Goal: Information Seeking & Learning: Compare options

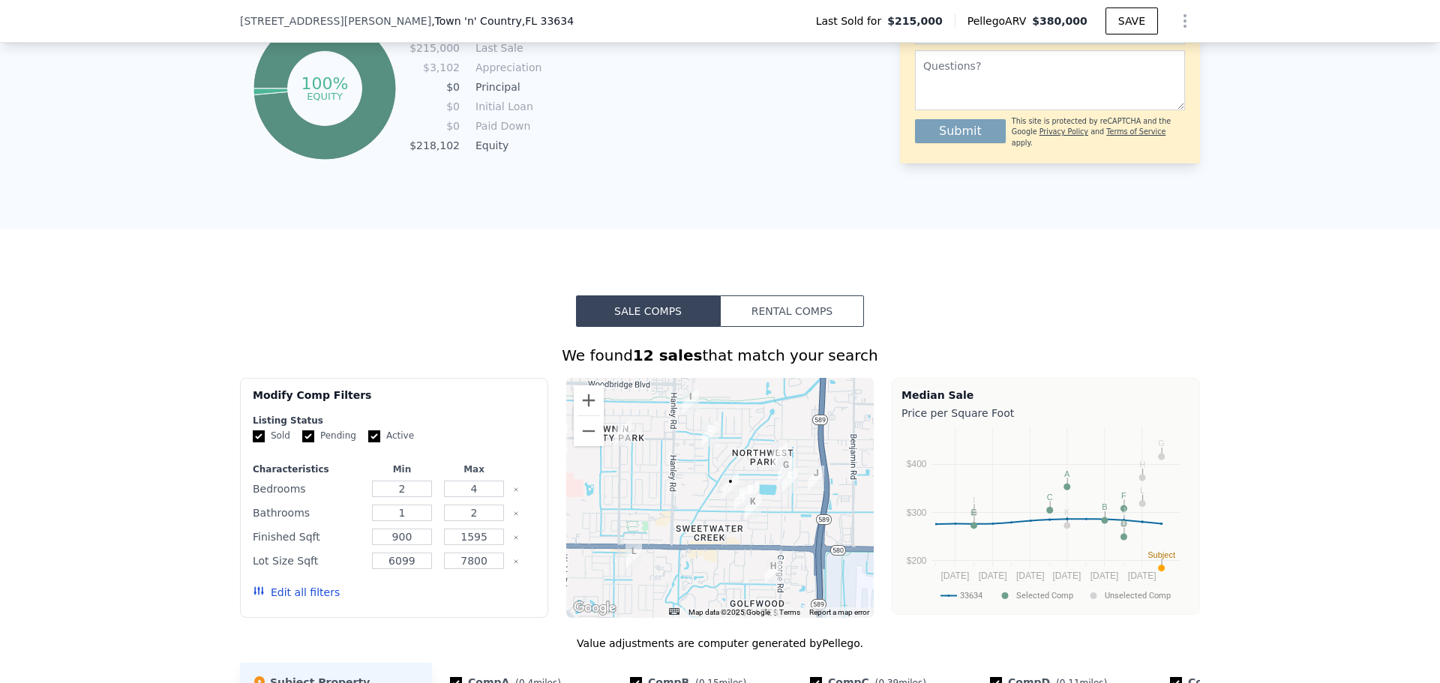
scroll to position [895, 0]
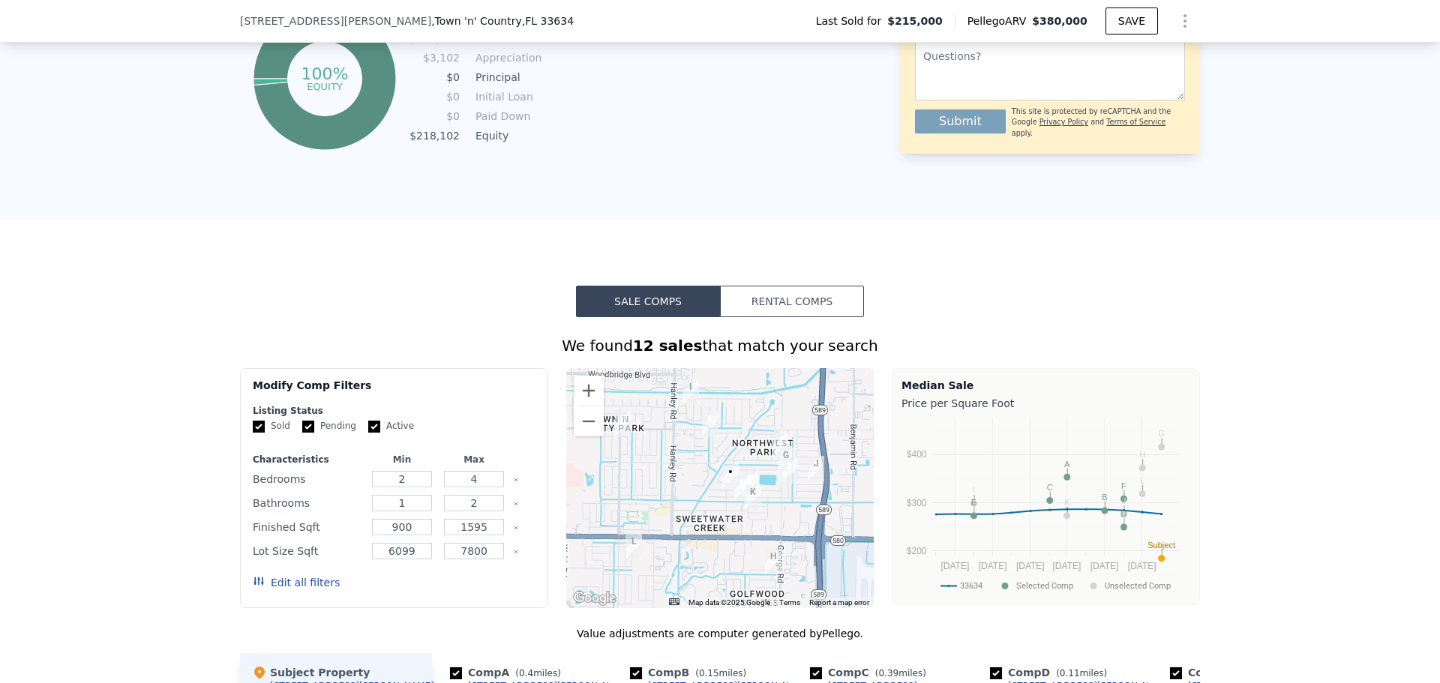
click at [295, 445] on form "Listing Status Sold Pending Active Characteristics Min Max Bedrooms 2 4 Bathroo…" at bounding box center [394, 504] width 283 height 199
click at [368, 433] on input "Active" at bounding box center [374, 427] width 12 height 12
checkbox input "false"
click at [287, 433] on div "Sold Pending Active" at bounding box center [394, 426] width 283 height 13
click at [302, 433] on input "Pending" at bounding box center [308, 427] width 12 height 12
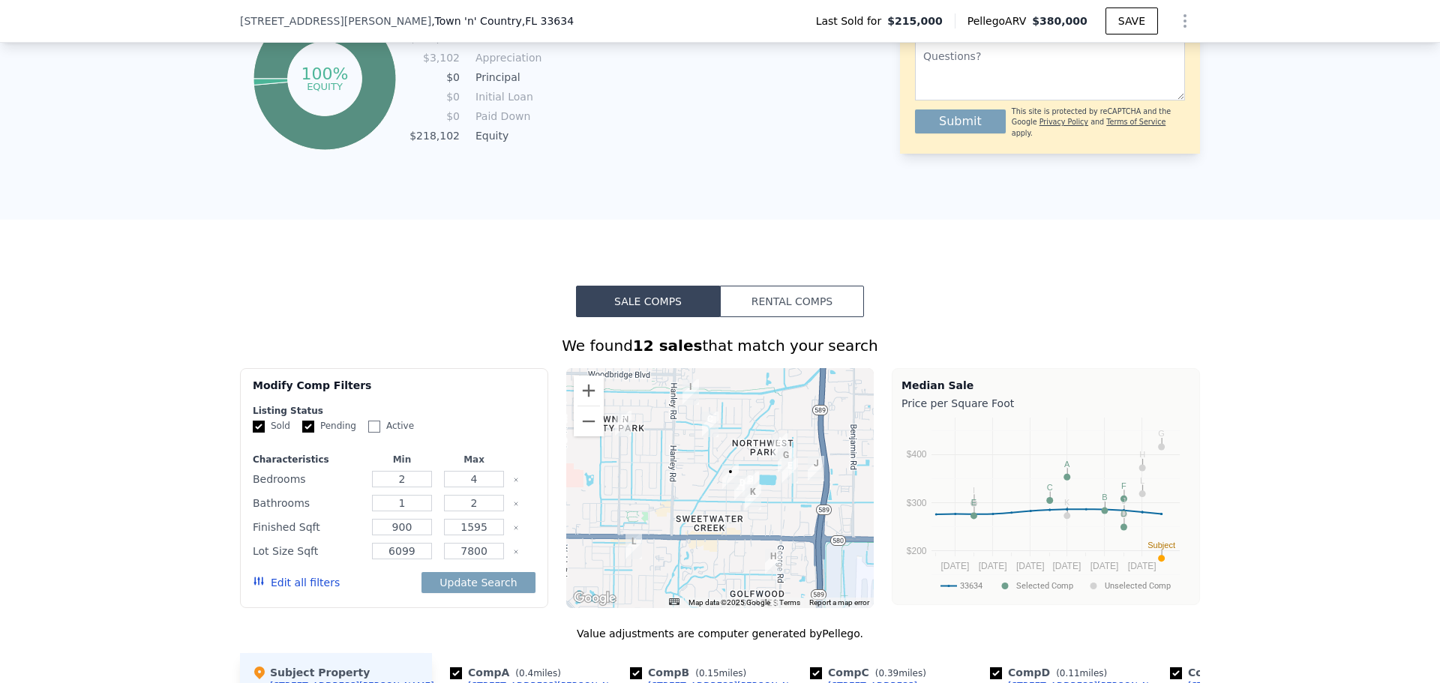
checkbox input "false"
click at [283, 590] on button "Edit all filters" at bounding box center [296, 582] width 87 height 15
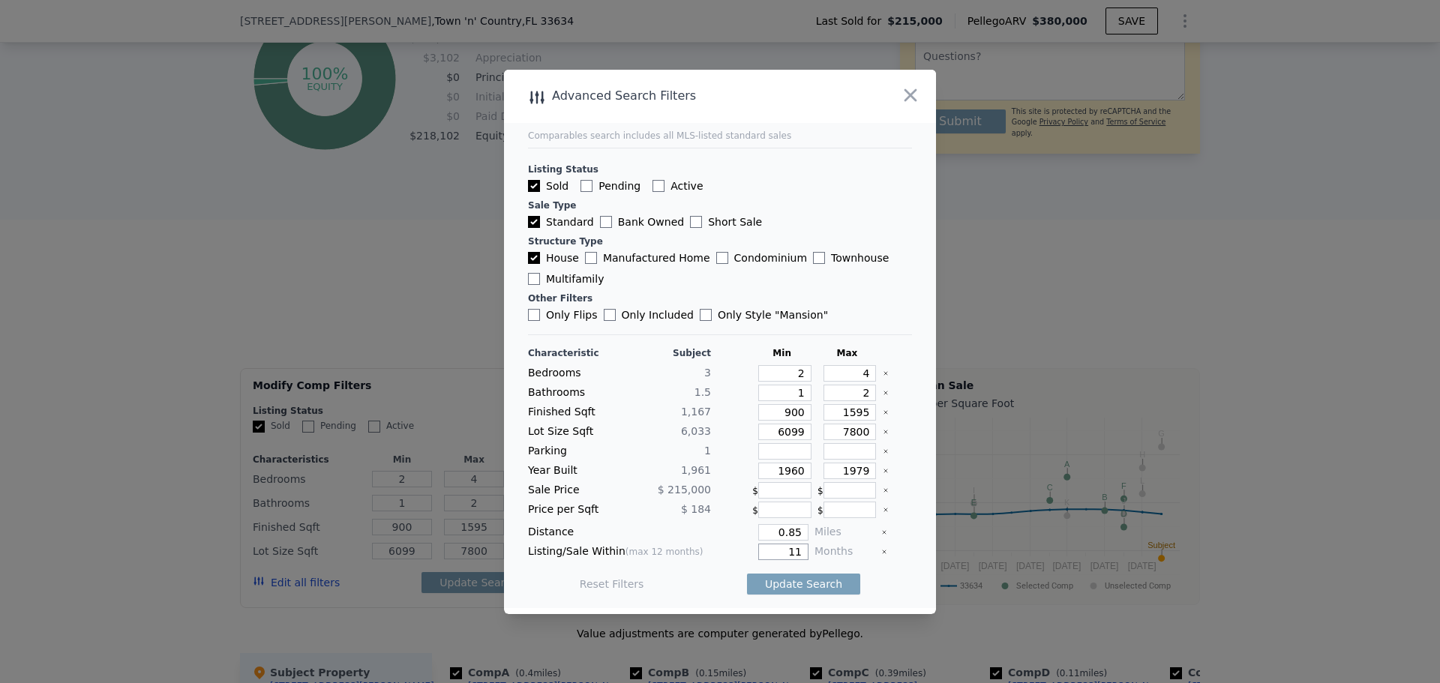
click at [794, 548] on input "11" at bounding box center [783, 552] width 50 height 16
click at [791, 551] on input "11" at bounding box center [783, 552] width 50 height 16
click at [793, 552] on input "11" at bounding box center [783, 552] width 50 height 16
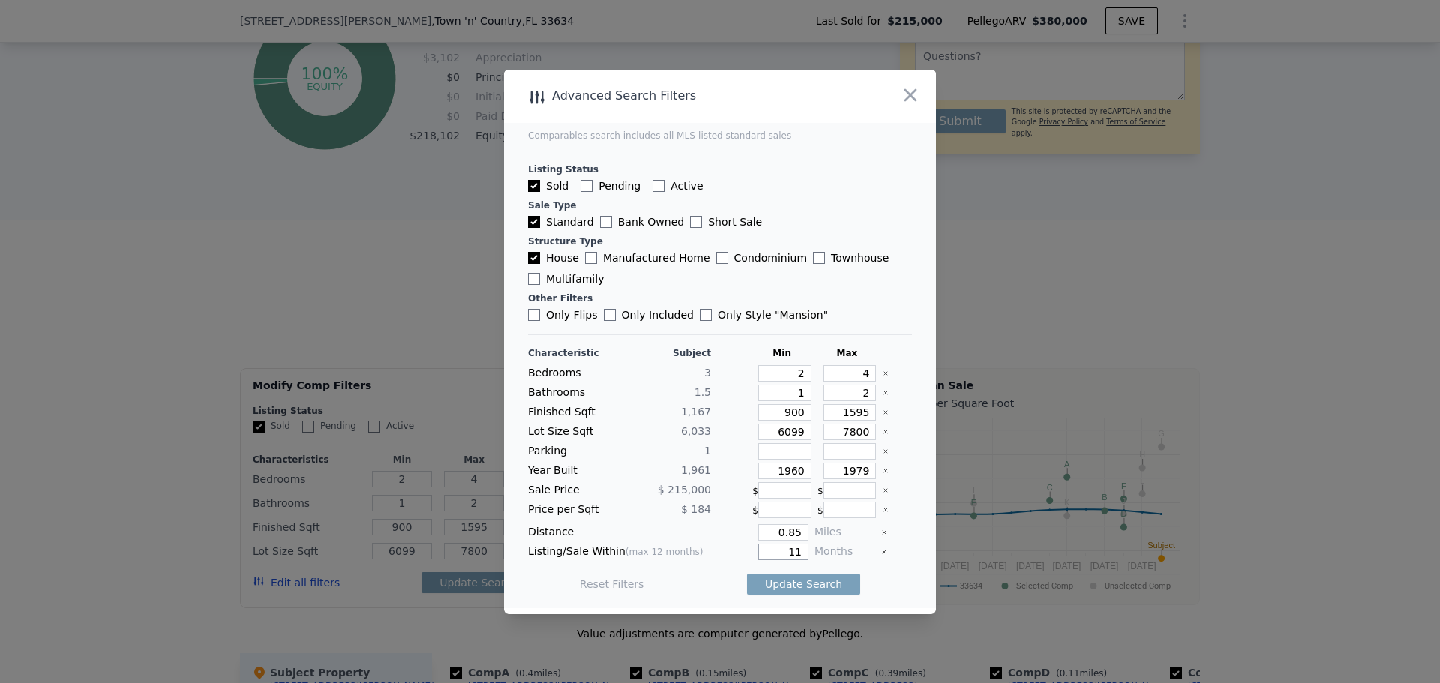
click at [793, 552] on input "11" at bounding box center [783, 552] width 50 height 16
click at [788, 556] on input "11" at bounding box center [783, 552] width 50 height 16
type input "2"
click at [788, 533] on input "0.85" at bounding box center [783, 532] width 50 height 16
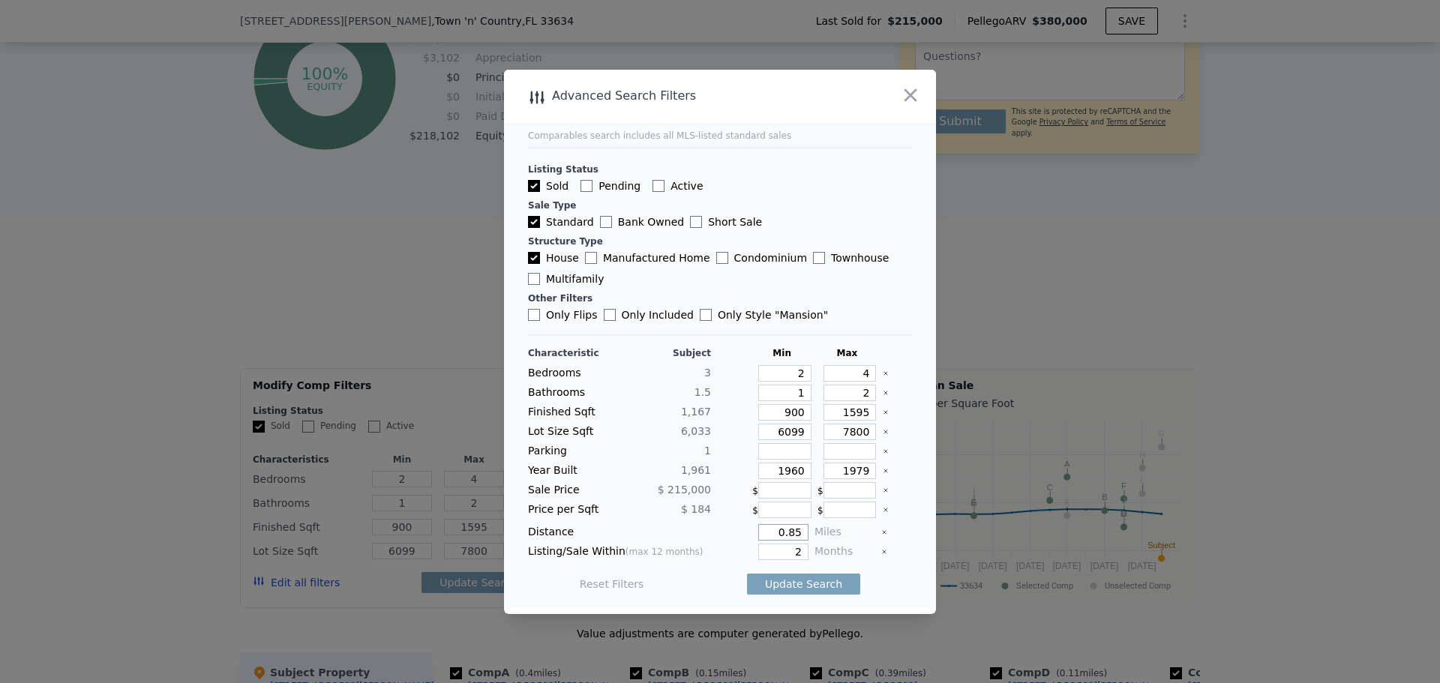
click at [788, 533] on input "0.85" at bounding box center [783, 532] width 50 height 16
type input "1"
click at [787, 495] on input "number" at bounding box center [784, 490] width 53 height 16
click at [787, 586] on button "Update Search" at bounding box center [803, 584] width 113 height 21
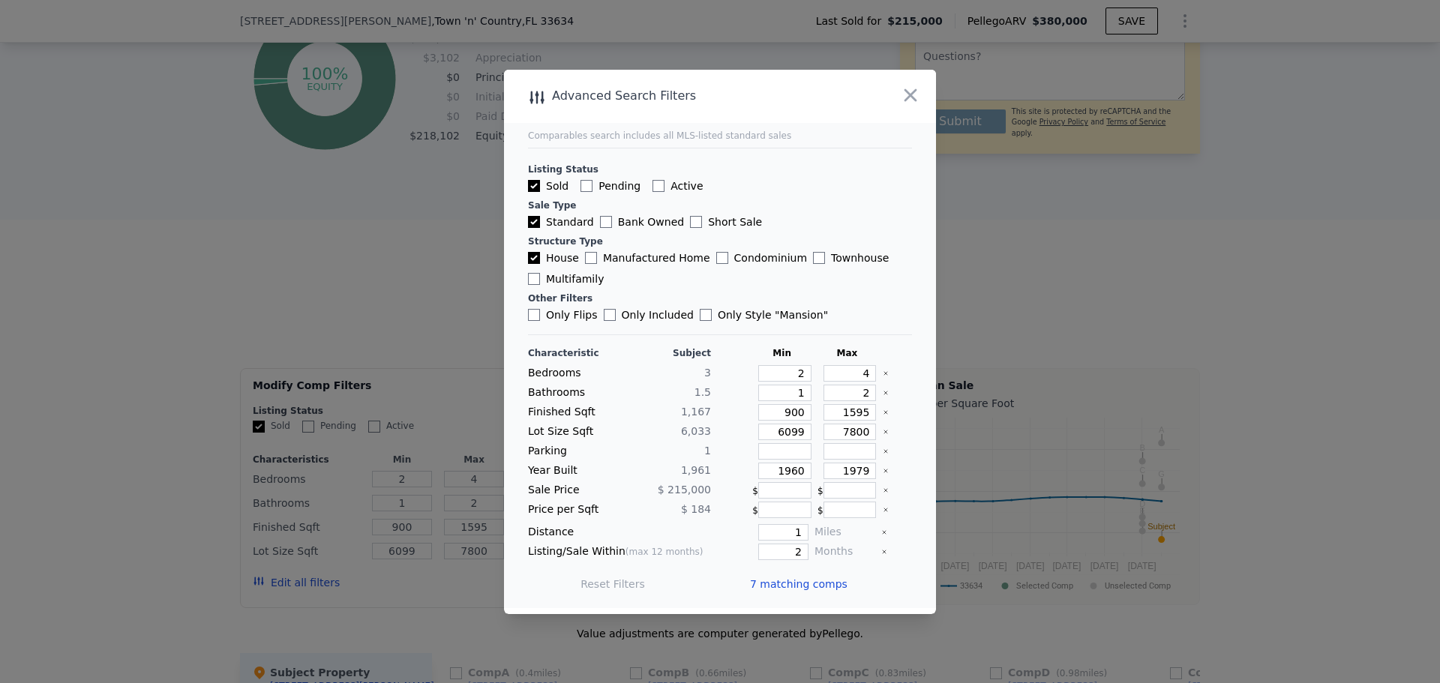
click at [787, 586] on span "7 matching comps" at bounding box center [798, 584] width 97 height 15
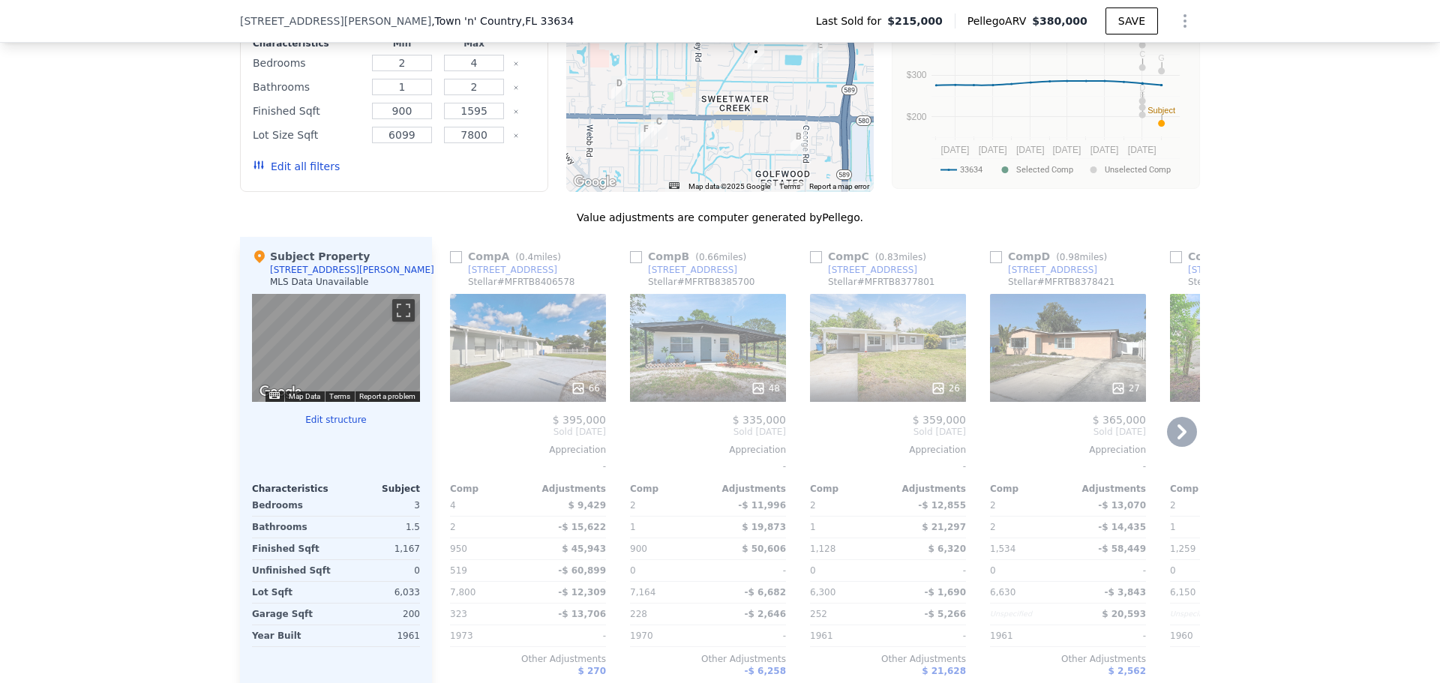
scroll to position [1345, 0]
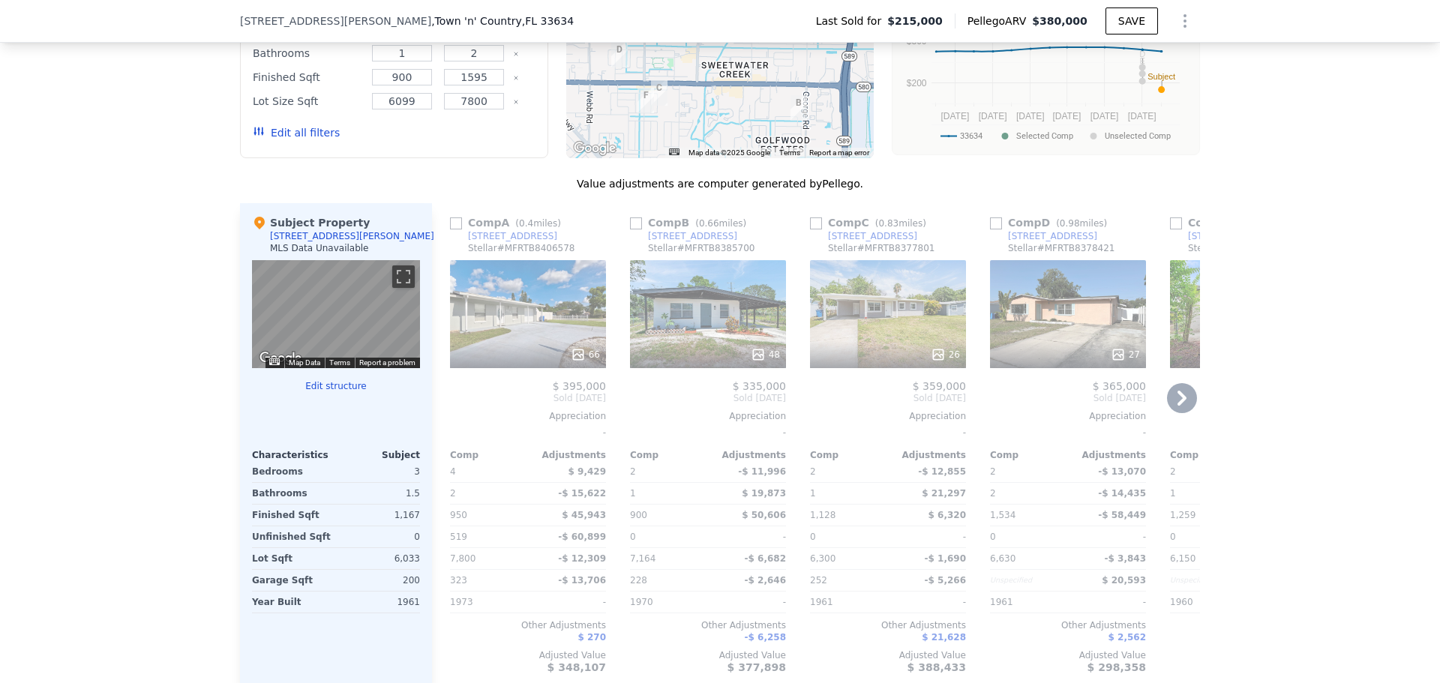
click at [1176, 410] on icon at bounding box center [1182, 398] width 30 height 30
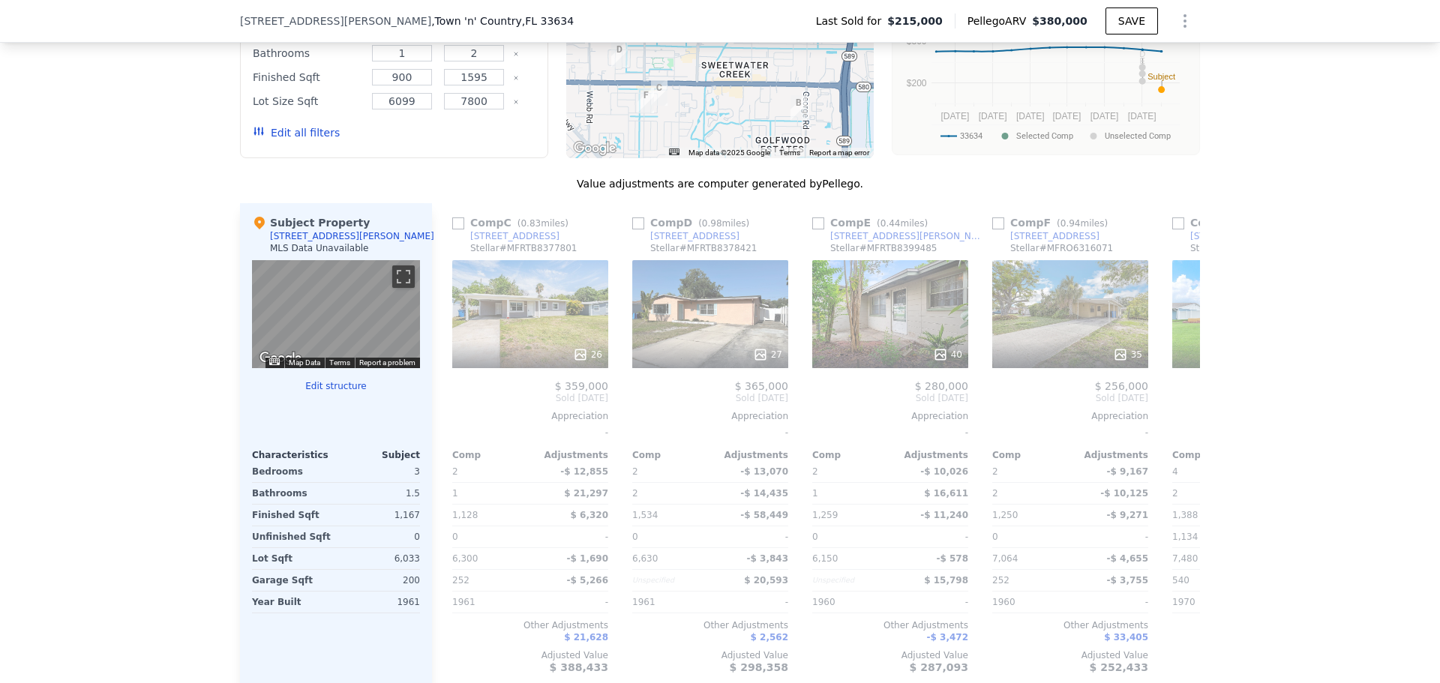
scroll to position [0, 360]
click at [1176, 410] on icon at bounding box center [1182, 398] width 30 height 30
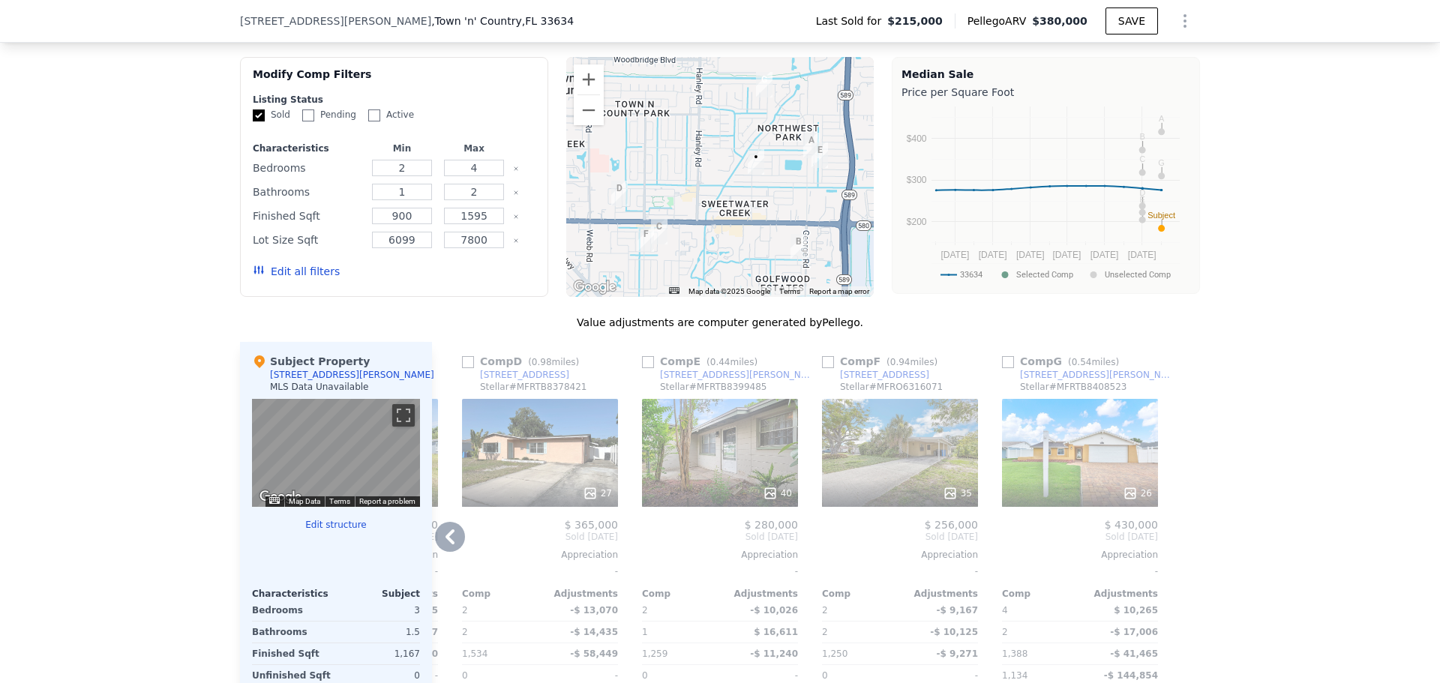
scroll to position [1120, 0]
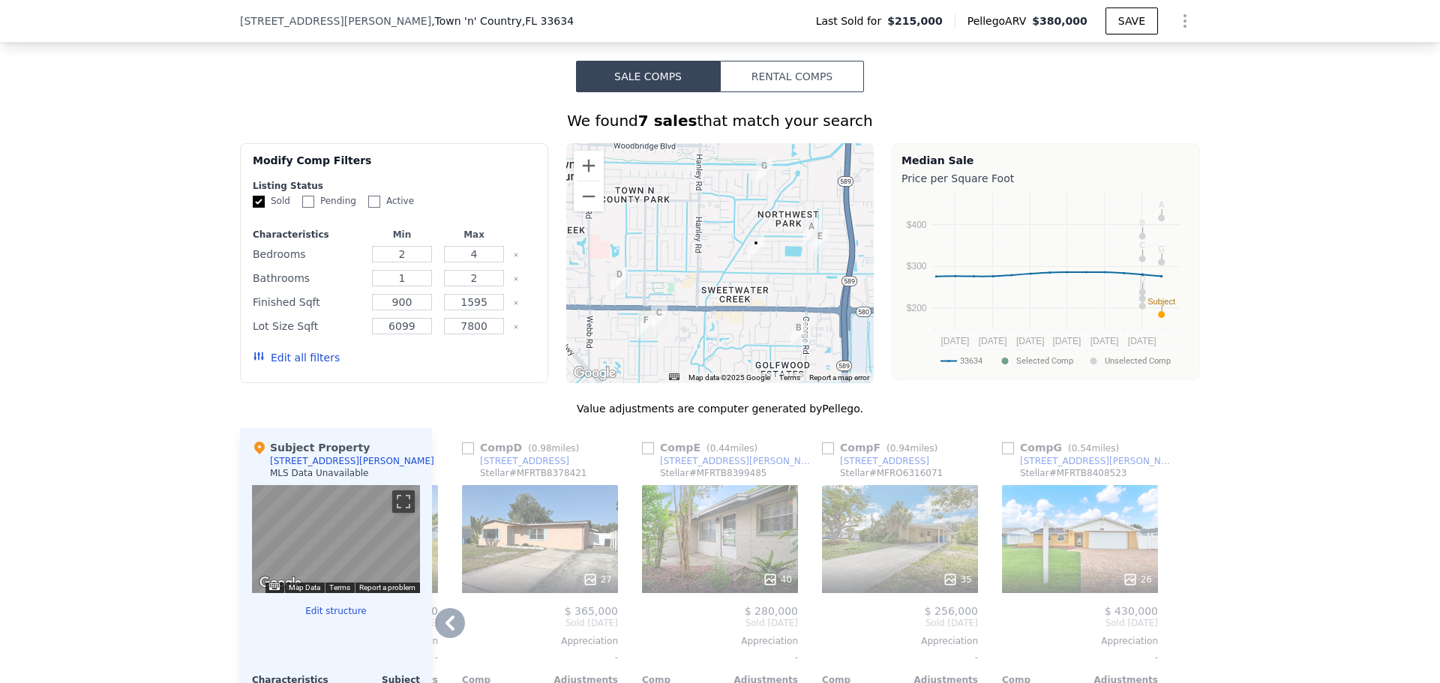
click at [448, 631] on icon at bounding box center [449, 623] width 9 height 15
click at [448, 641] on div "Comp A ( 0.4 miles) [STREET_ADDRESS] Stellar # MFRTB8406578 66 $ 395,000 Sold […" at bounding box center [816, 669] width 768 height 482
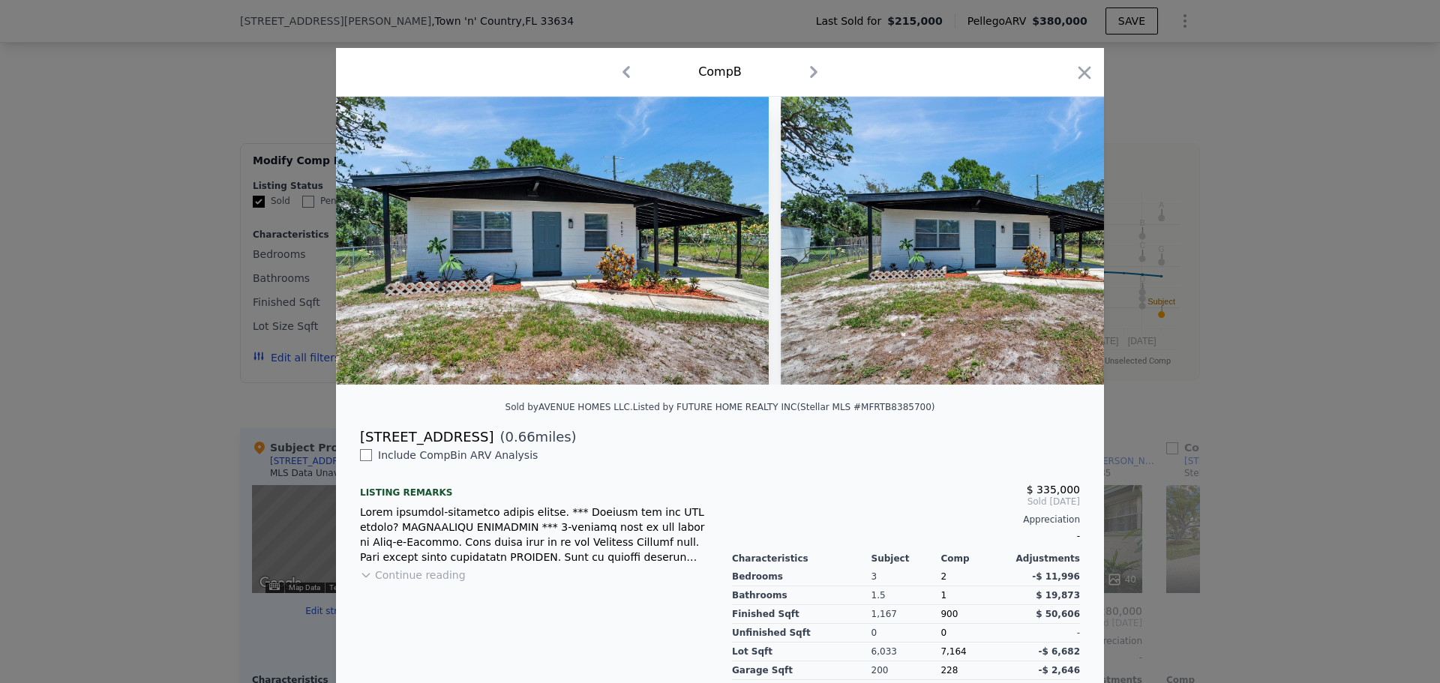
scroll to position [0, 168]
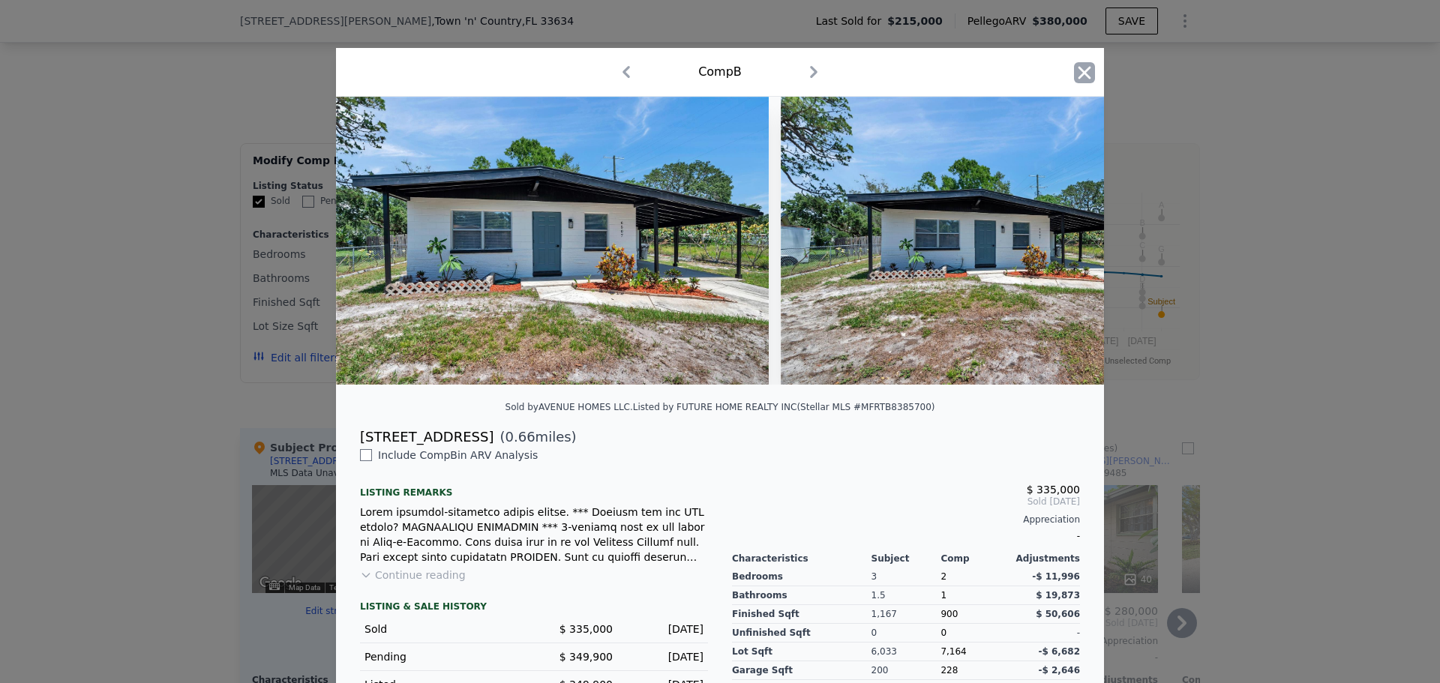
click at [1075, 70] on icon "button" at bounding box center [1084, 72] width 21 height 21
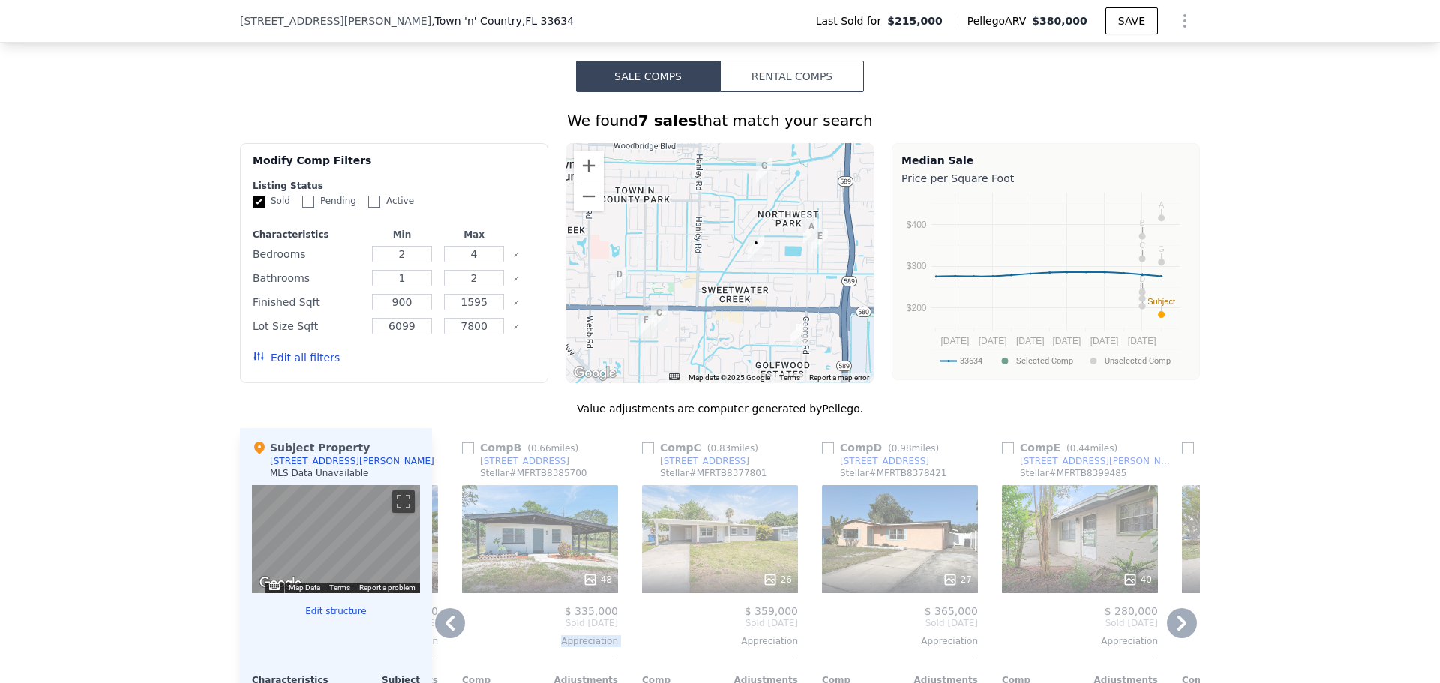
scroll to position [1195, 0]
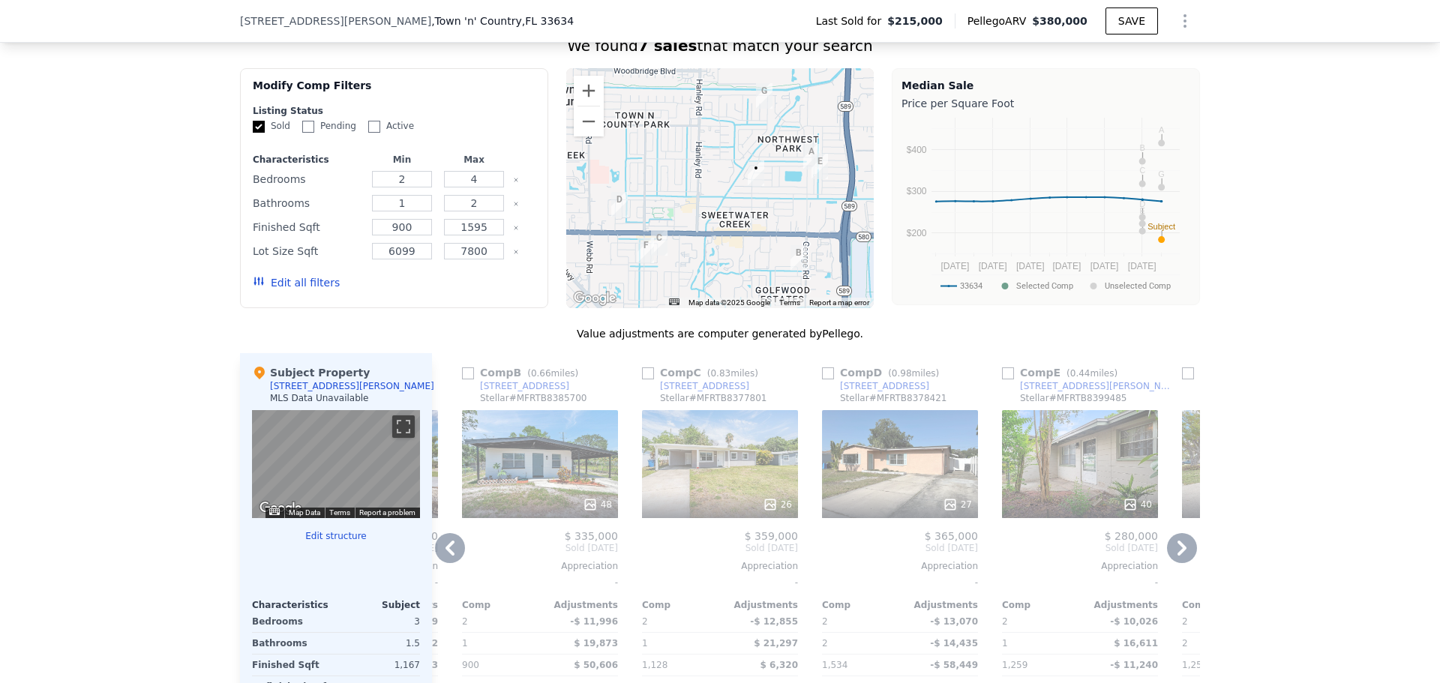
click at [436, 558] on icon at bounding box center [450, 548] width 30 height 30
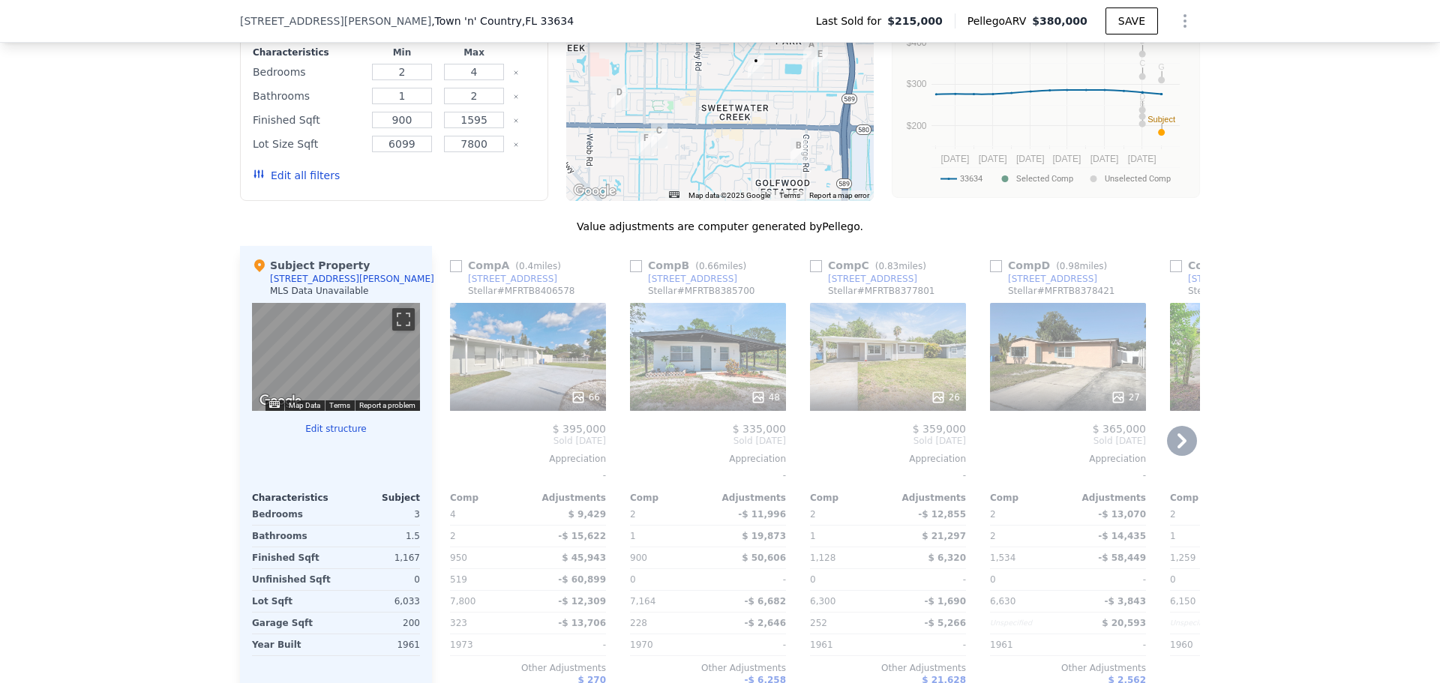
scroll to position [1345, 0]
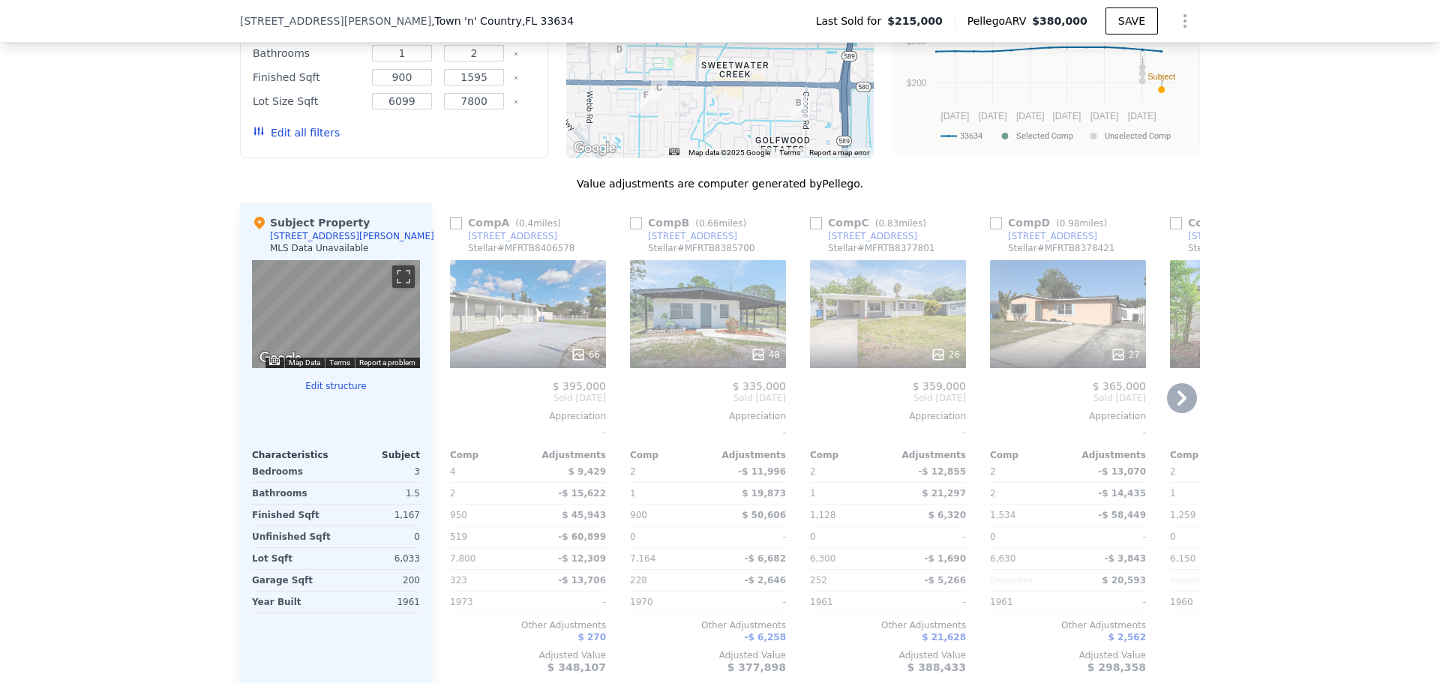
drag, startPoint x: 479, startPoint y: 351, endPoint x: 511, endPoint y: 375, distance: 40.2
click at [511, 368] on div at bounding box center [528, 354] width 156 height 27
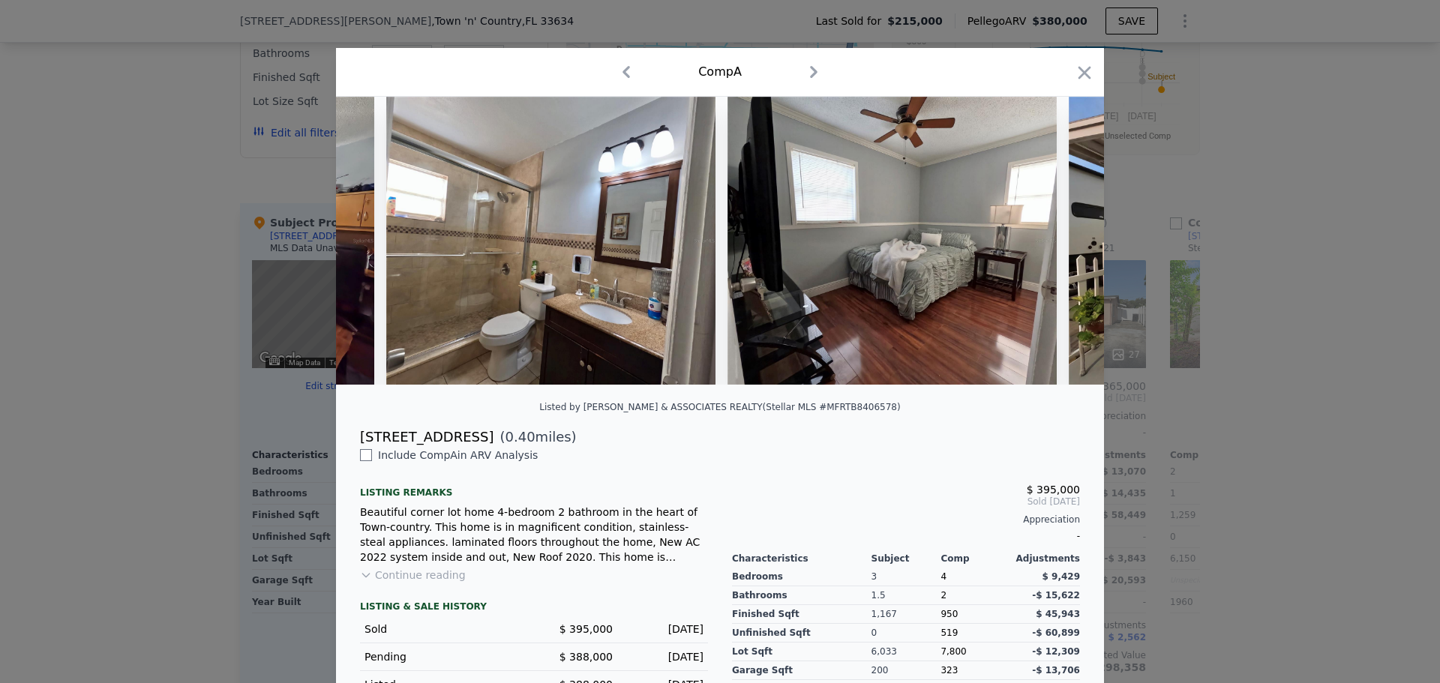
scroll to position [0, 10960]
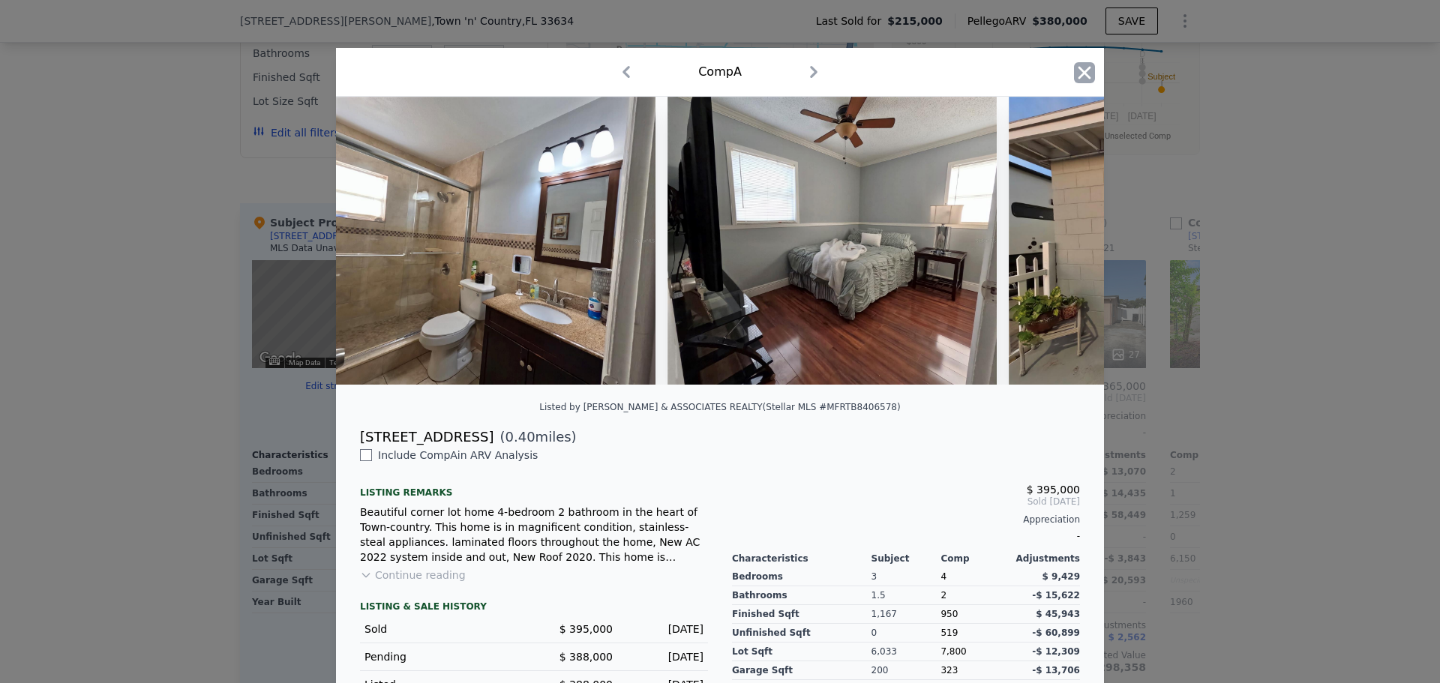
click at [1078, 69] on icon "button" at bounding box center [1084, 72] width 13 height 13
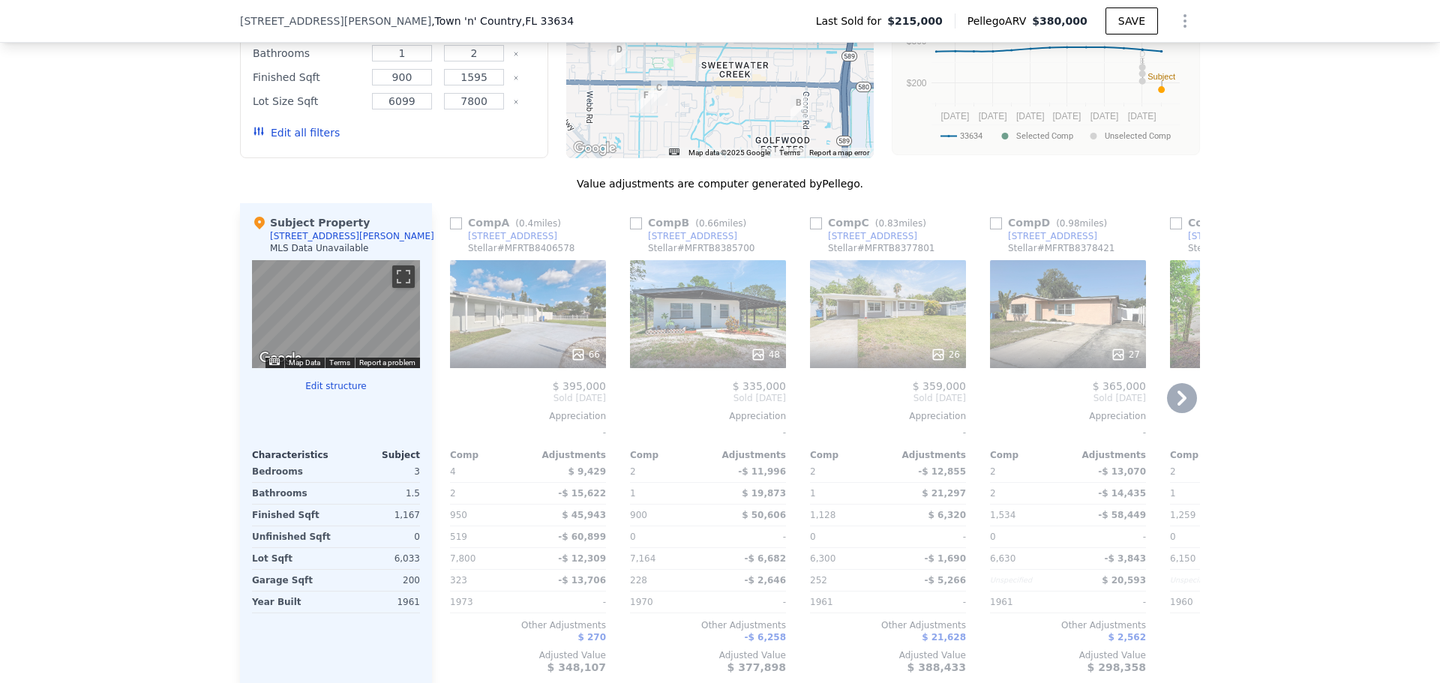
click at [1176, 413] on icon at bounding box center [1182, 398] width 30 height 30
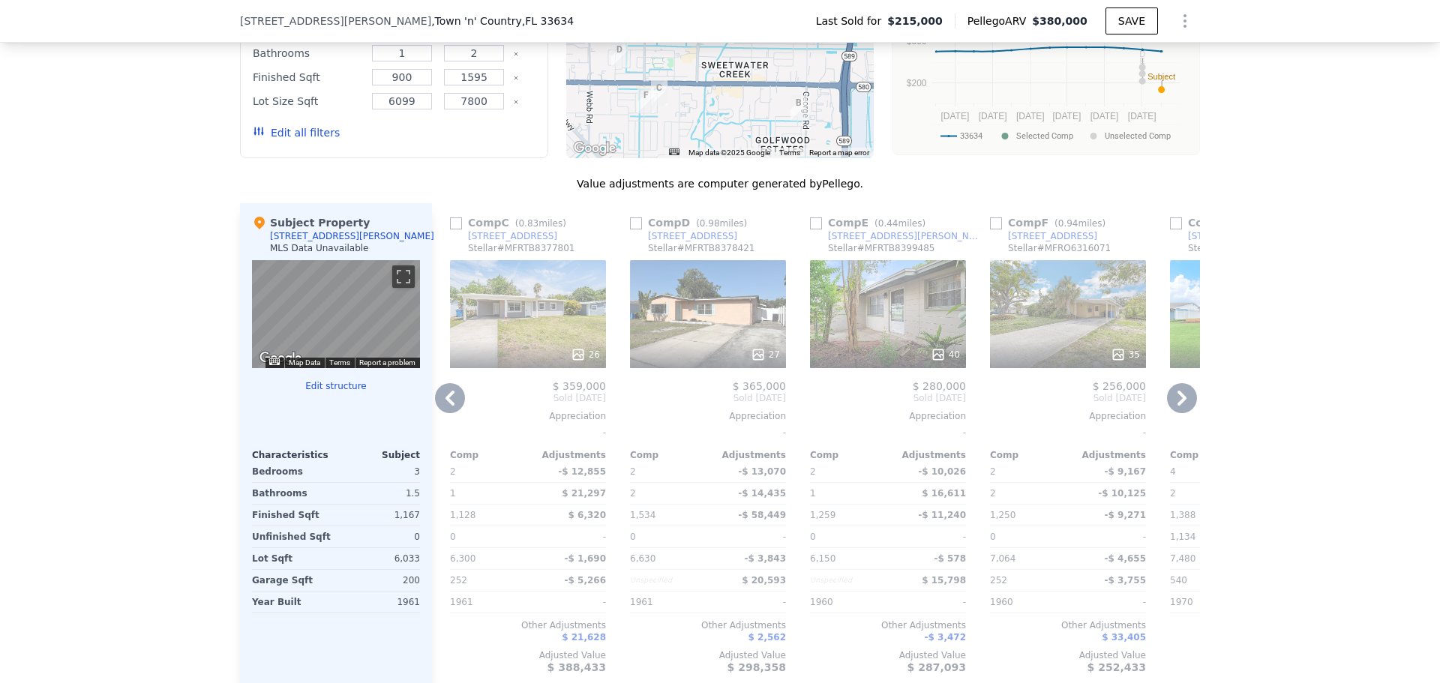
click at [1177, 413] on icon at bounding box center [1182, 398] width 30 height 30
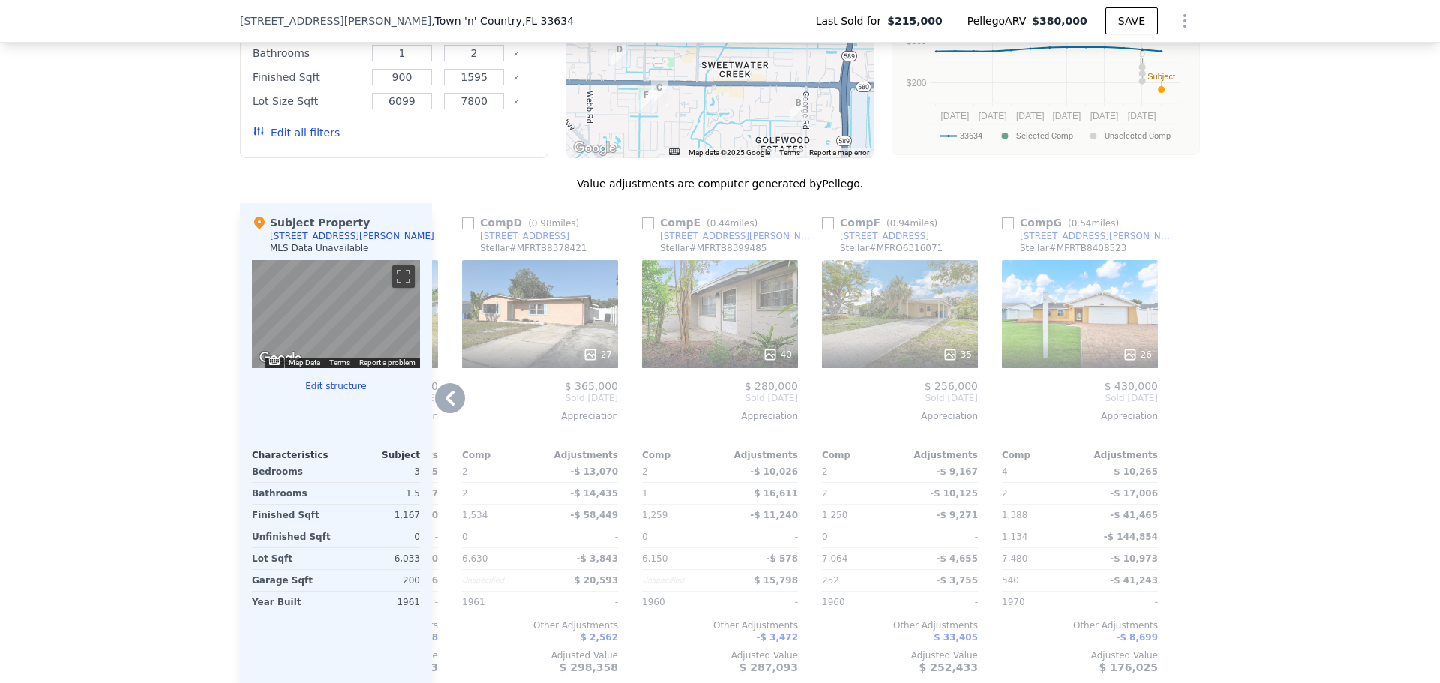
click at [1093, 352] on div "26" at bounding box center [1080, 314] width 156 height 108
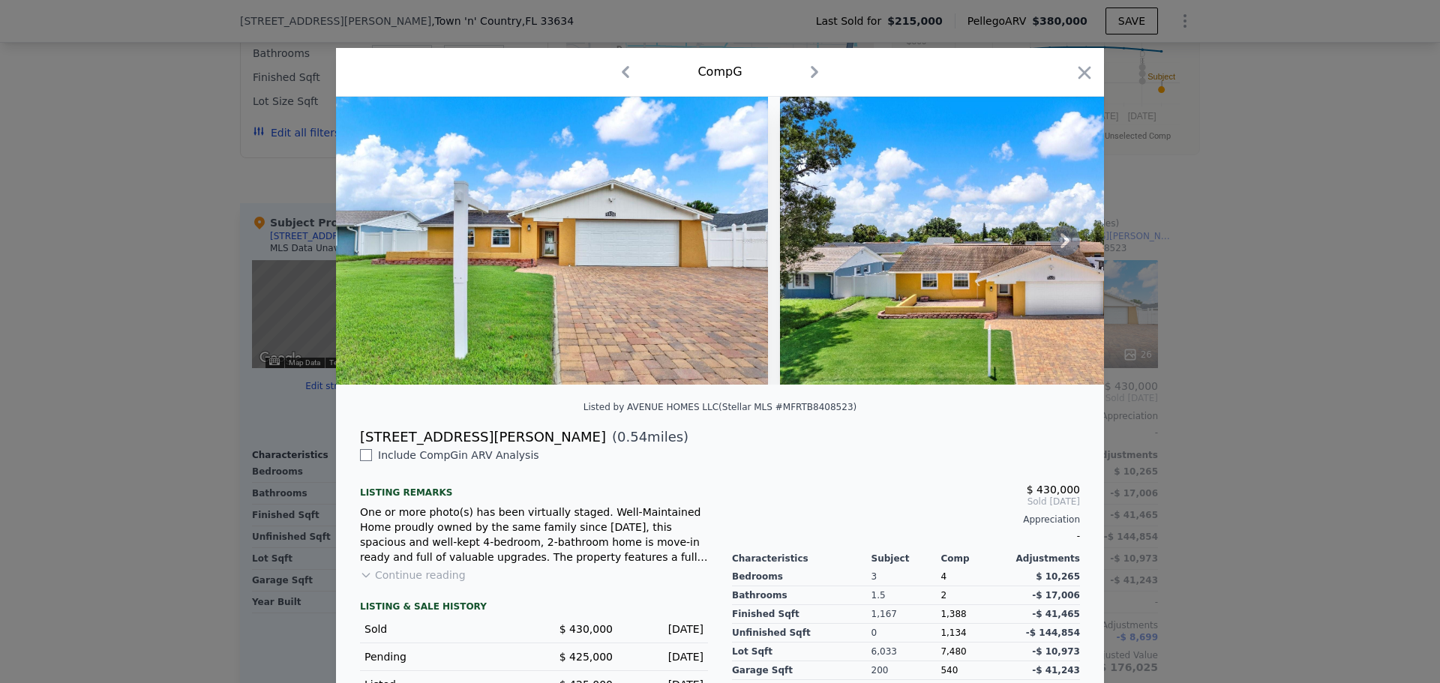
click at [1063, 245] on icon at bounding box center [1065, 241] width 30 height 30
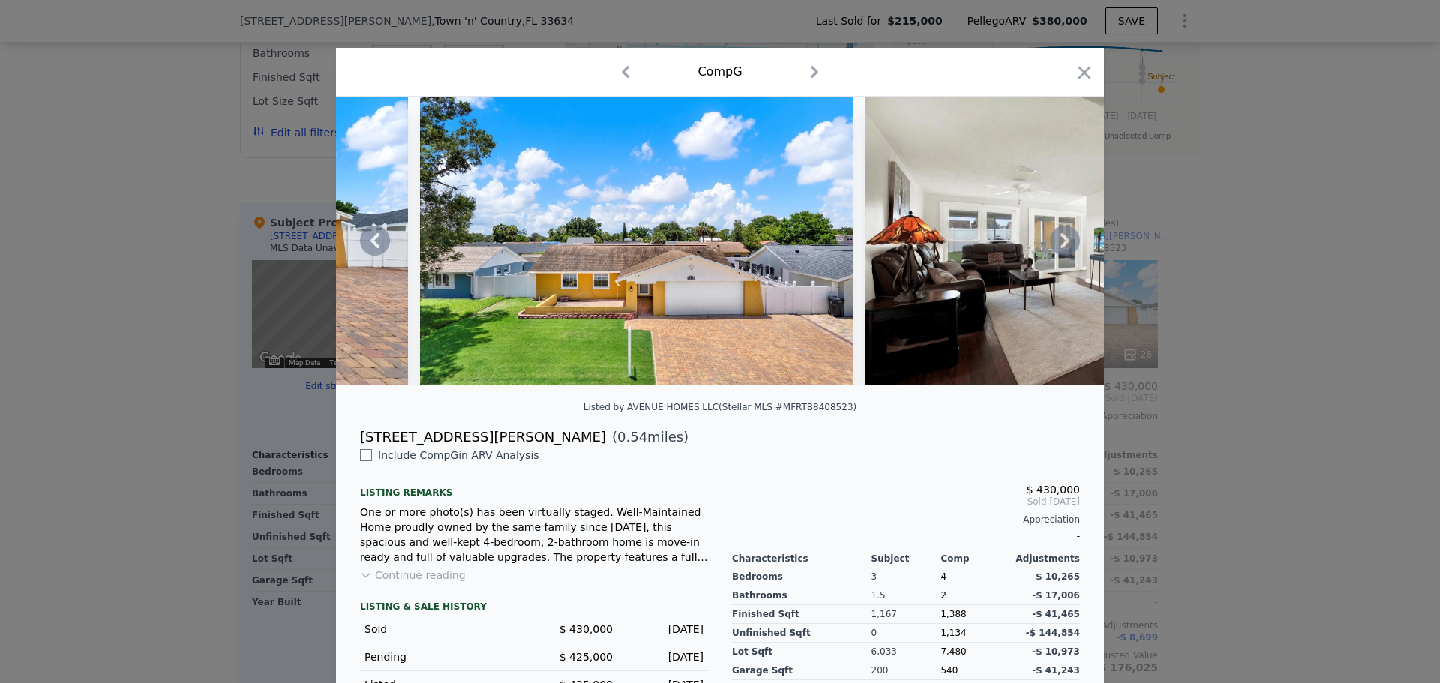
click at [1063, 250] on icon at bounding box center [1065, 241] width 30 height 30
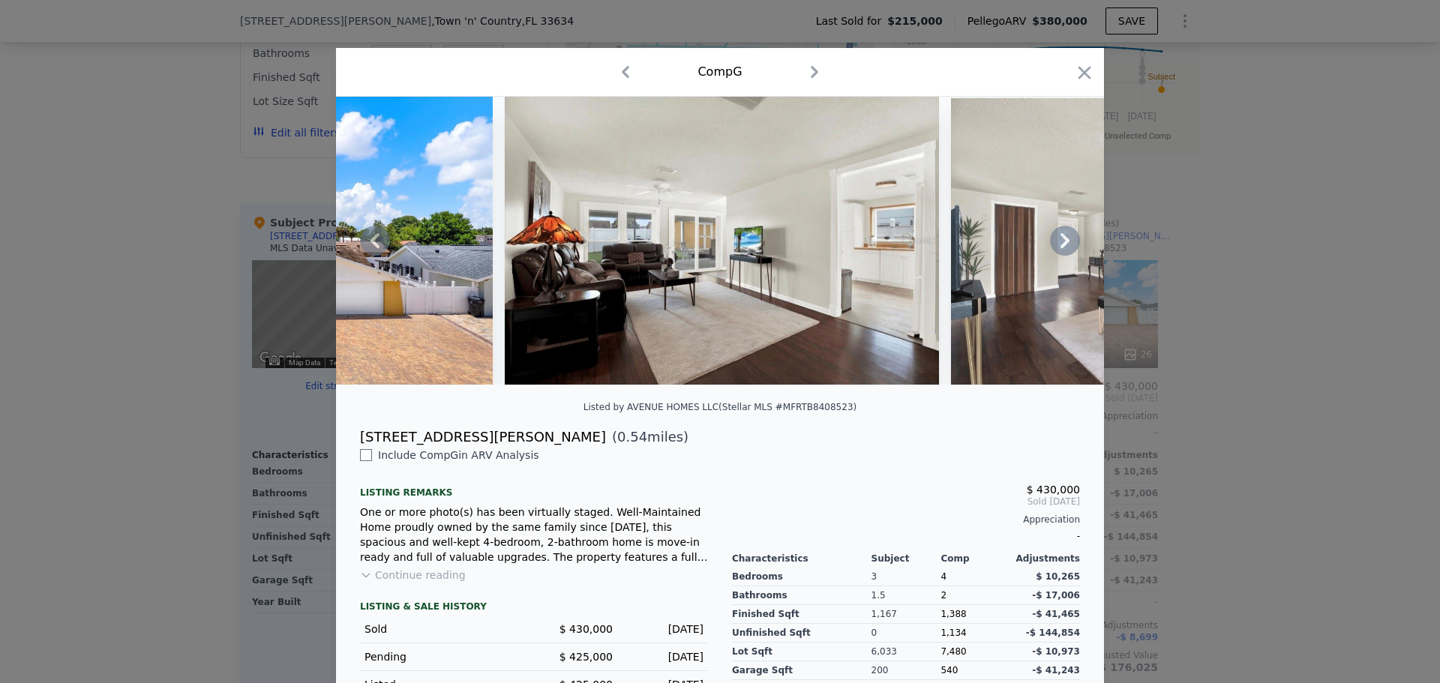
click at [1063, 251] on icon at bounding box center [1065, 241] width 30 height 30
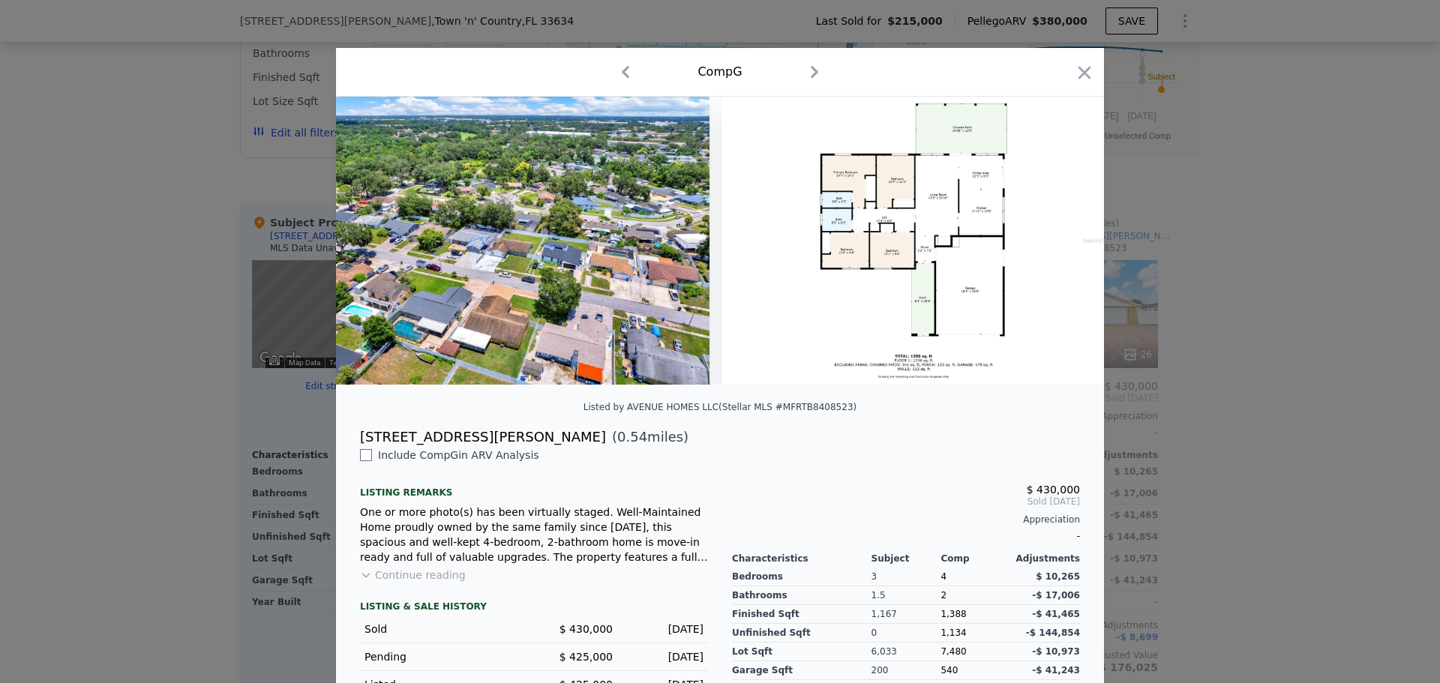
scroll to position [0, 10723]
click at [1081, 65] on icon "button" at bounding box center [1084, 72] width 21 height 21
